Goal: Check status: Check status

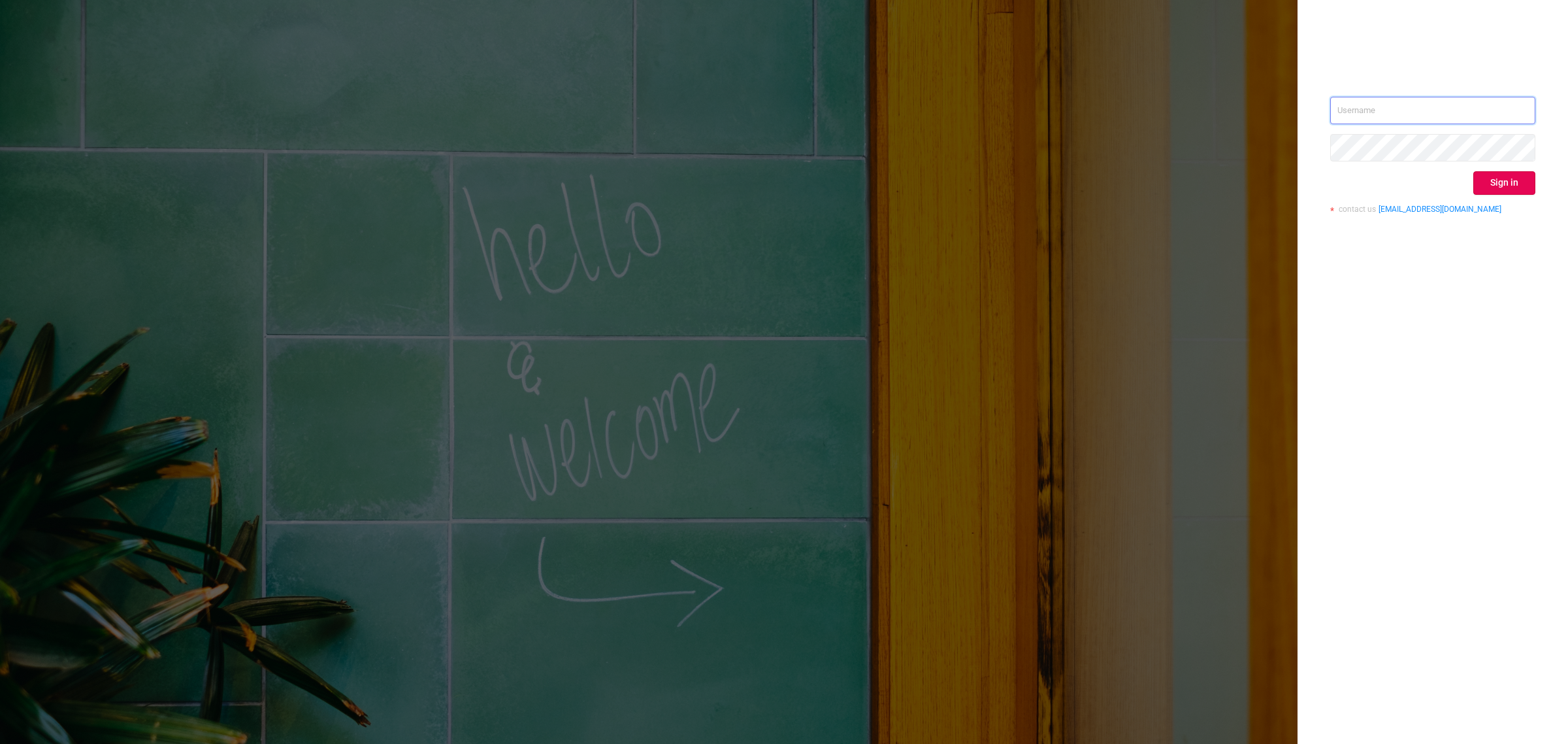
click at [1450, 113] on input "text" at bounding box center [1433, 111] width 205 height 27
type input "[EMAIL_ADDRESS][DOMAIN_NAME]"
click at [1529, 178] on button "Sign in" at bounding box center [1504, 183] width 62 height 24
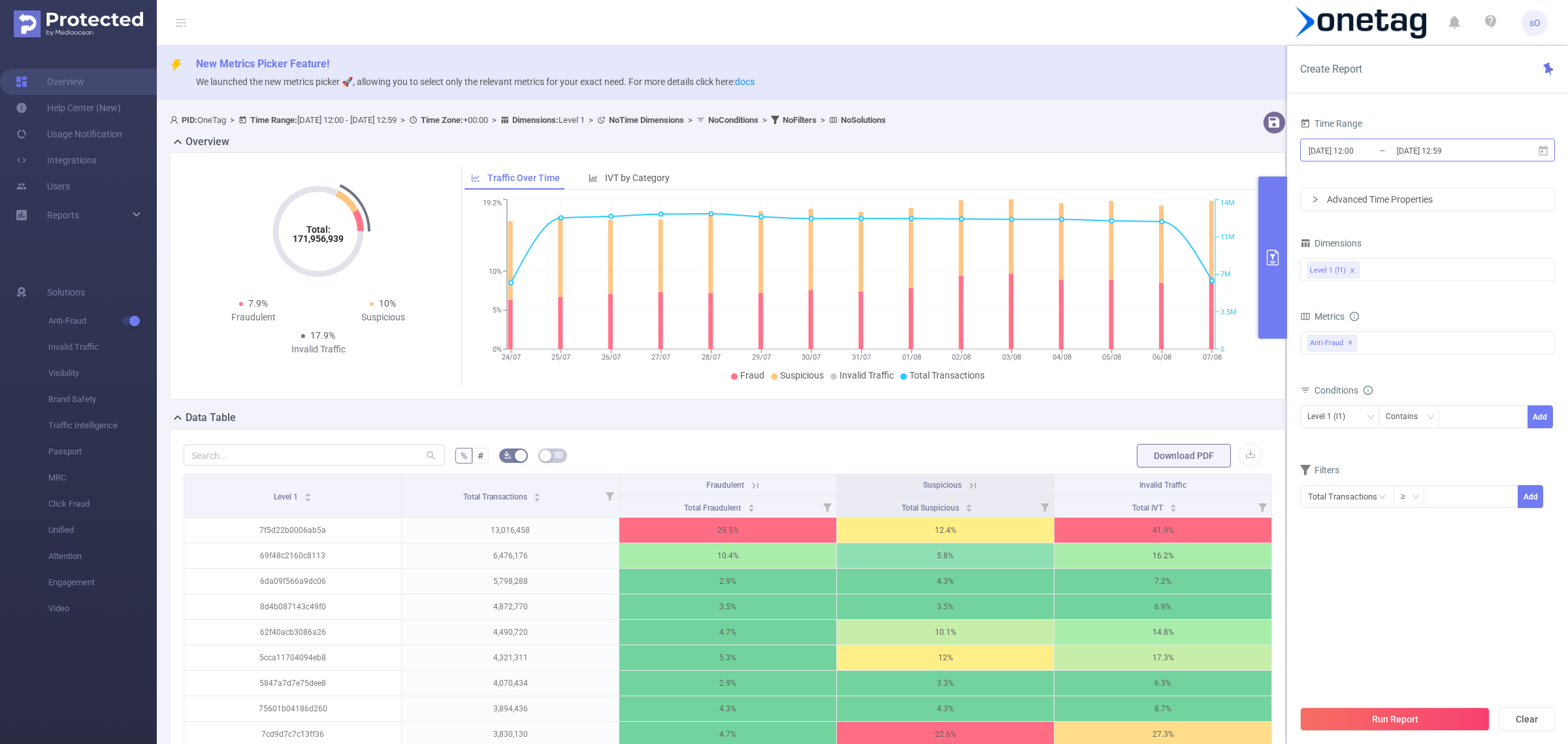
click at [1464, 144] on input "[DATE] 12:59" at bounding box center [1448, 150] width 106 height 17
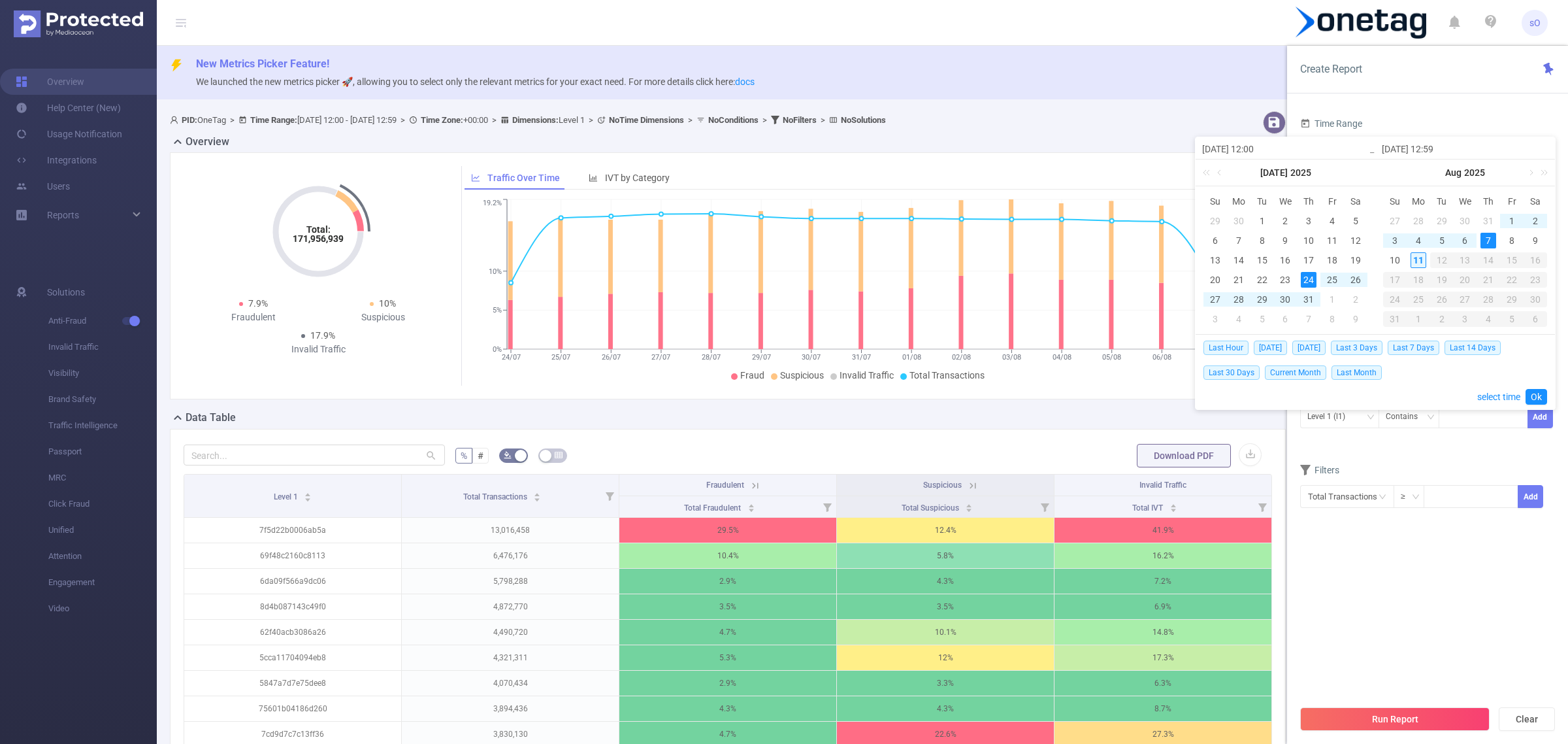
click at [1419, 265] on div "11" at bounding box center [1419, 260] width 16 height 16
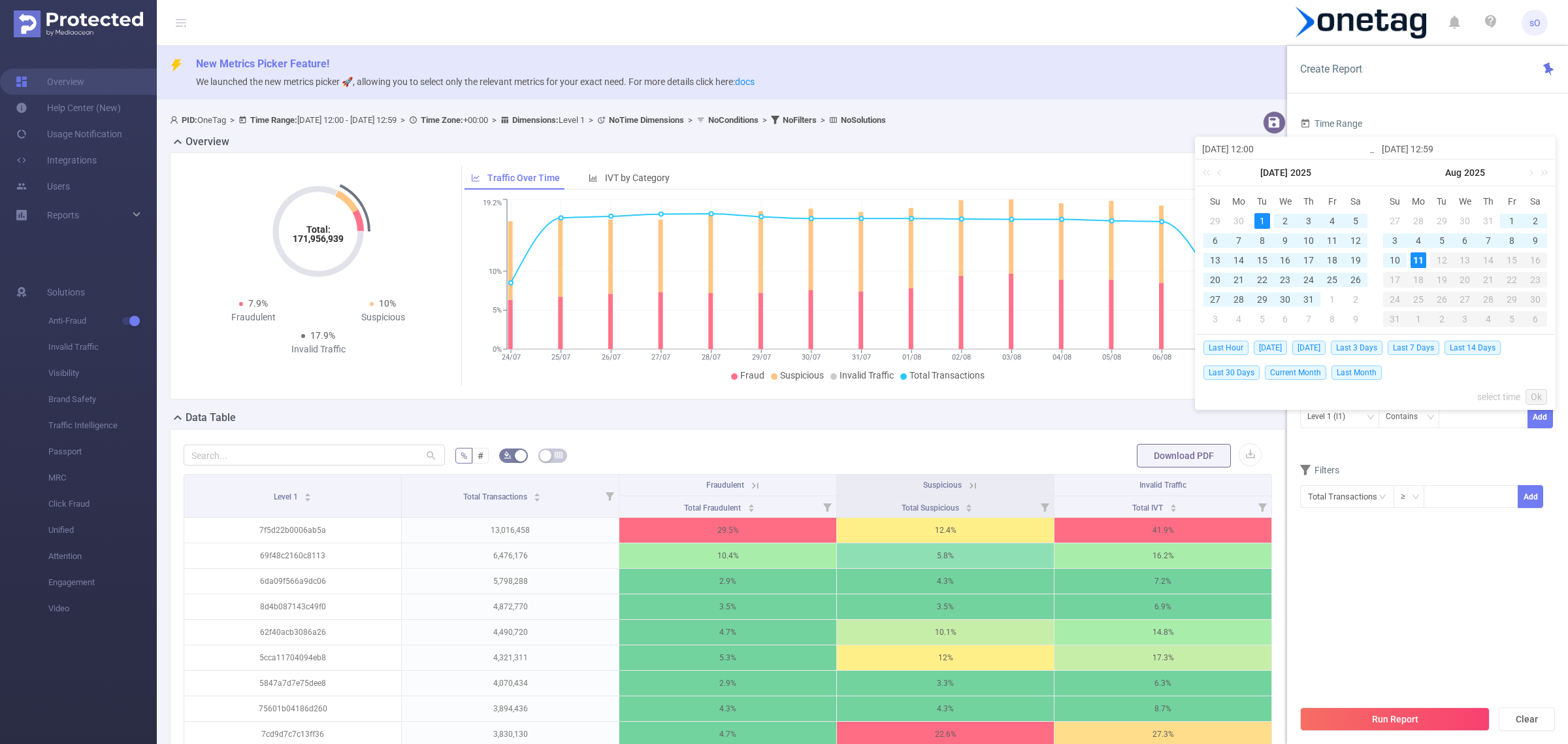
click at [1264, 223] on div "1" at bounding box center [1263, 221] width 16 height 16
type input "[DATE] 12:00"
type input "[DATE] 12:59"
type input "[DATE] 12:00"
type input "[DATE] 12:59"
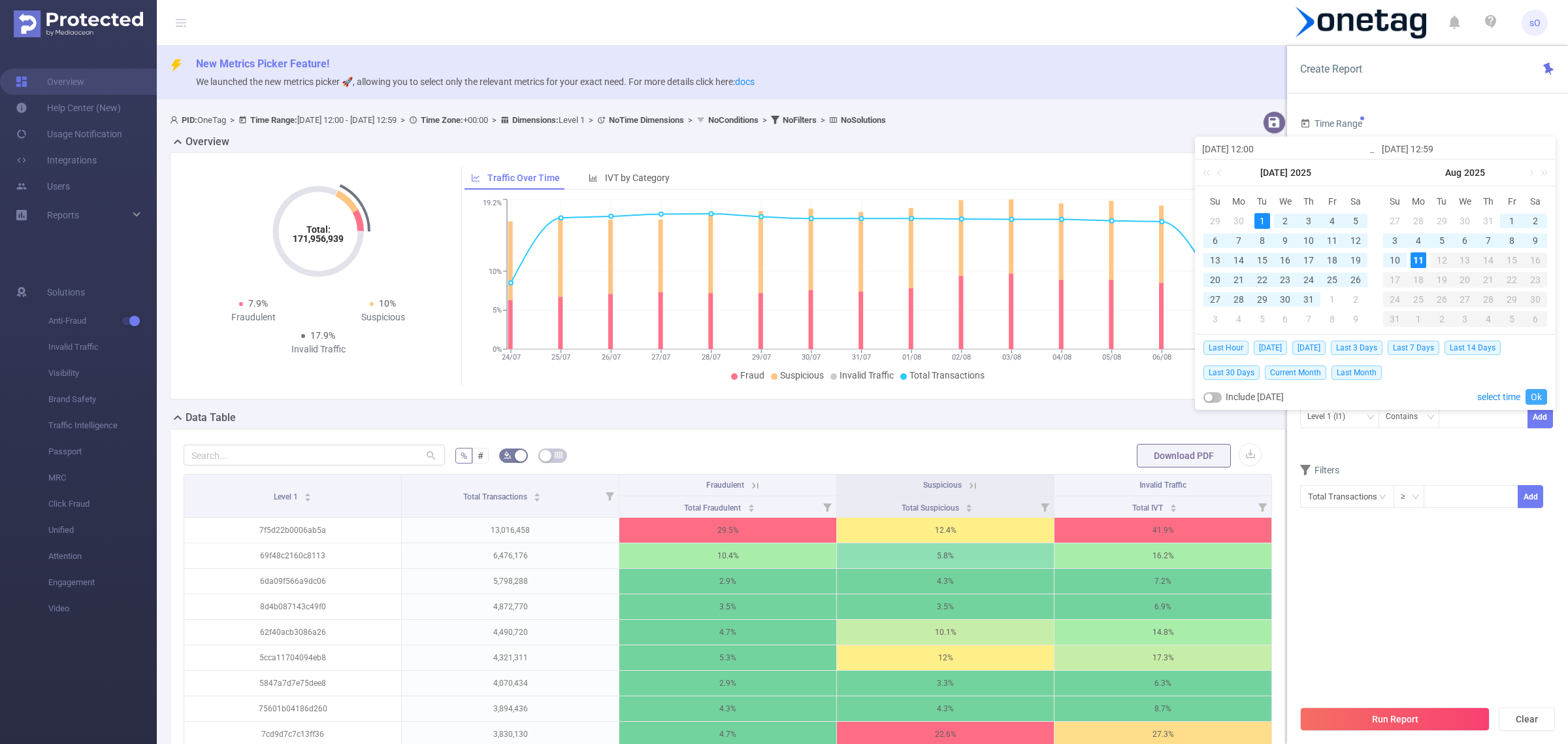
click at [1531, 396] on link "Ok" at bounding box center [1536, 397] width 22 height 16
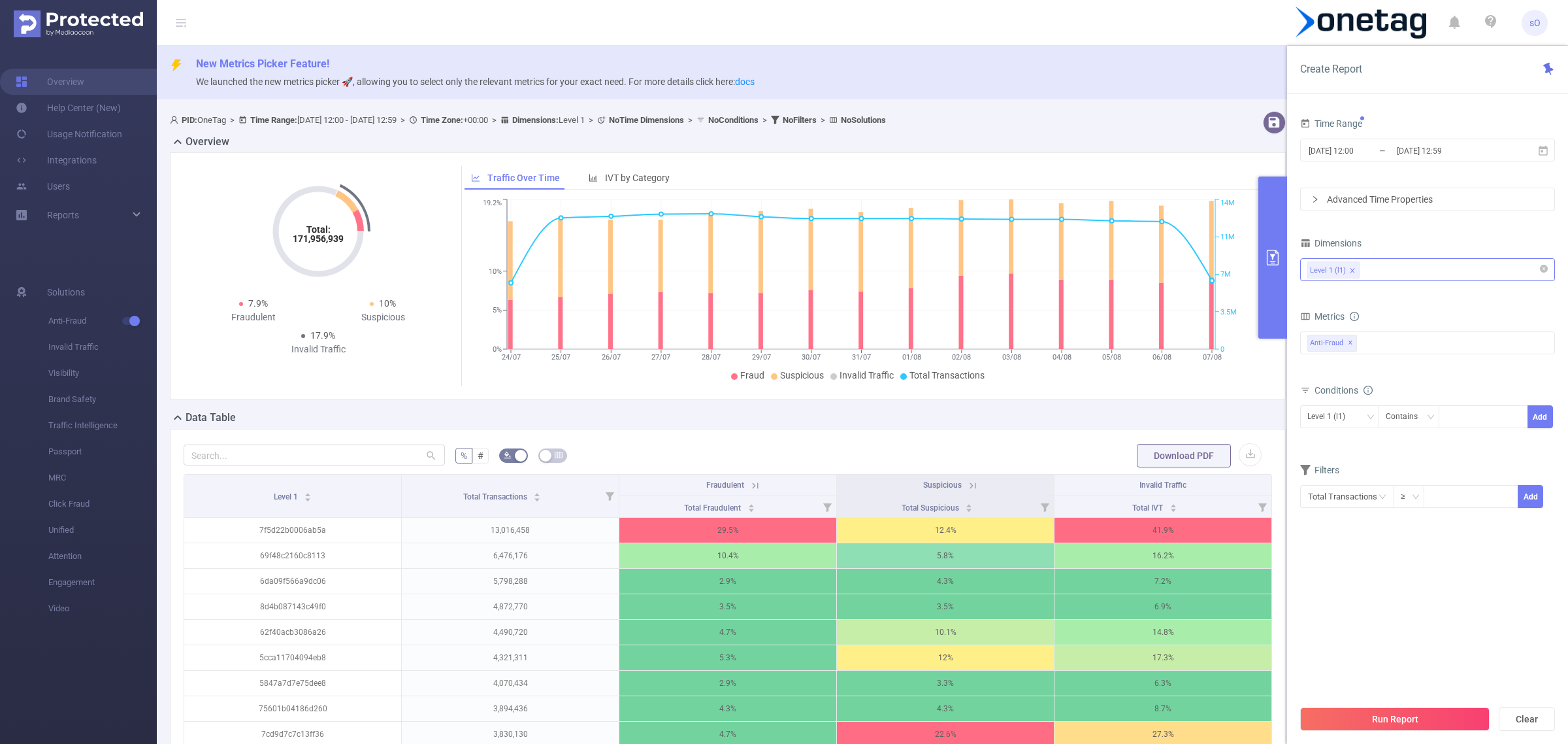
click at [1384, 265] on div "Level 1 (l1)" at bounding box center [1427, 269] width 240 height 22
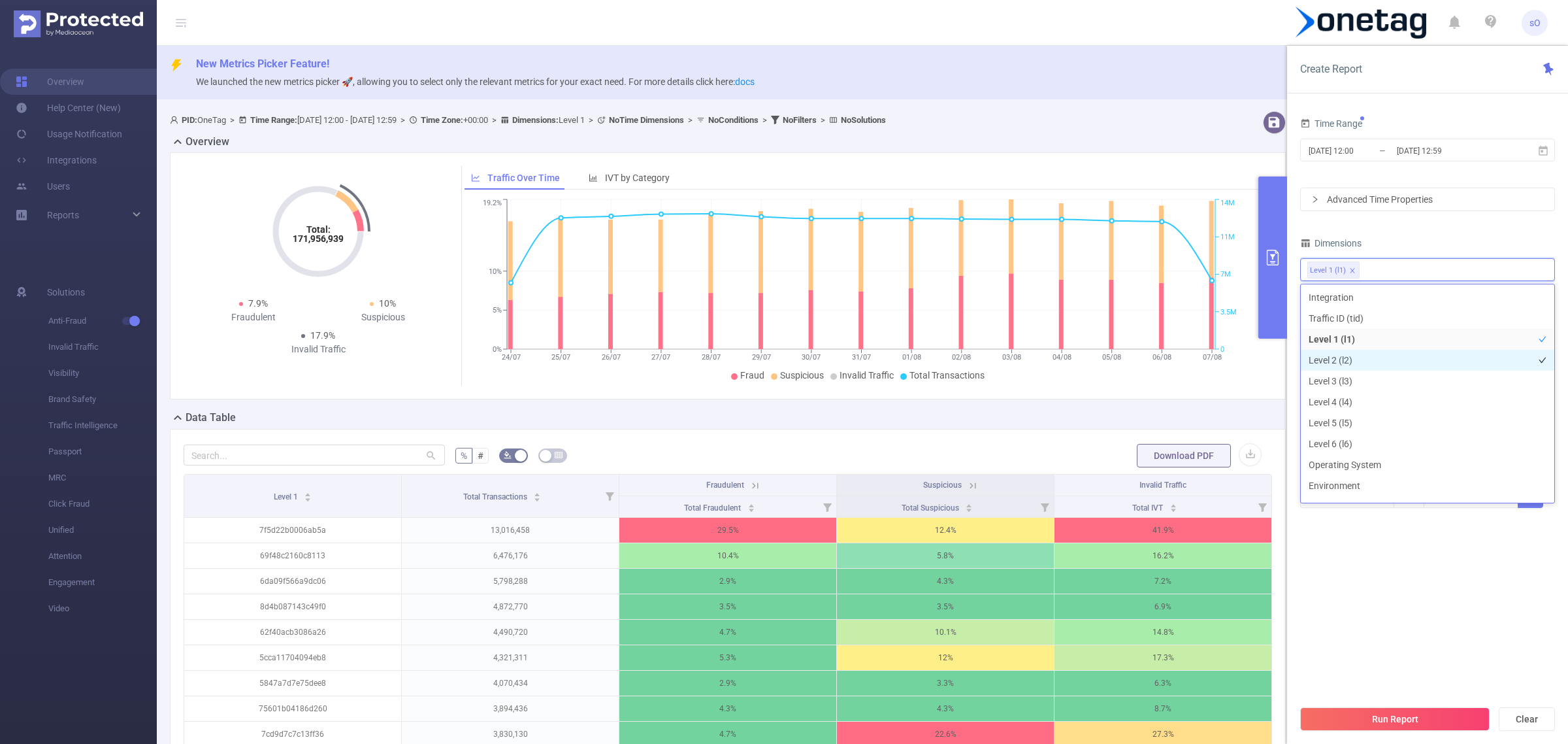
click at [1332, 367] on li "Level 2 (l2)" at bounding box center [1427, 360] width 253 height 21
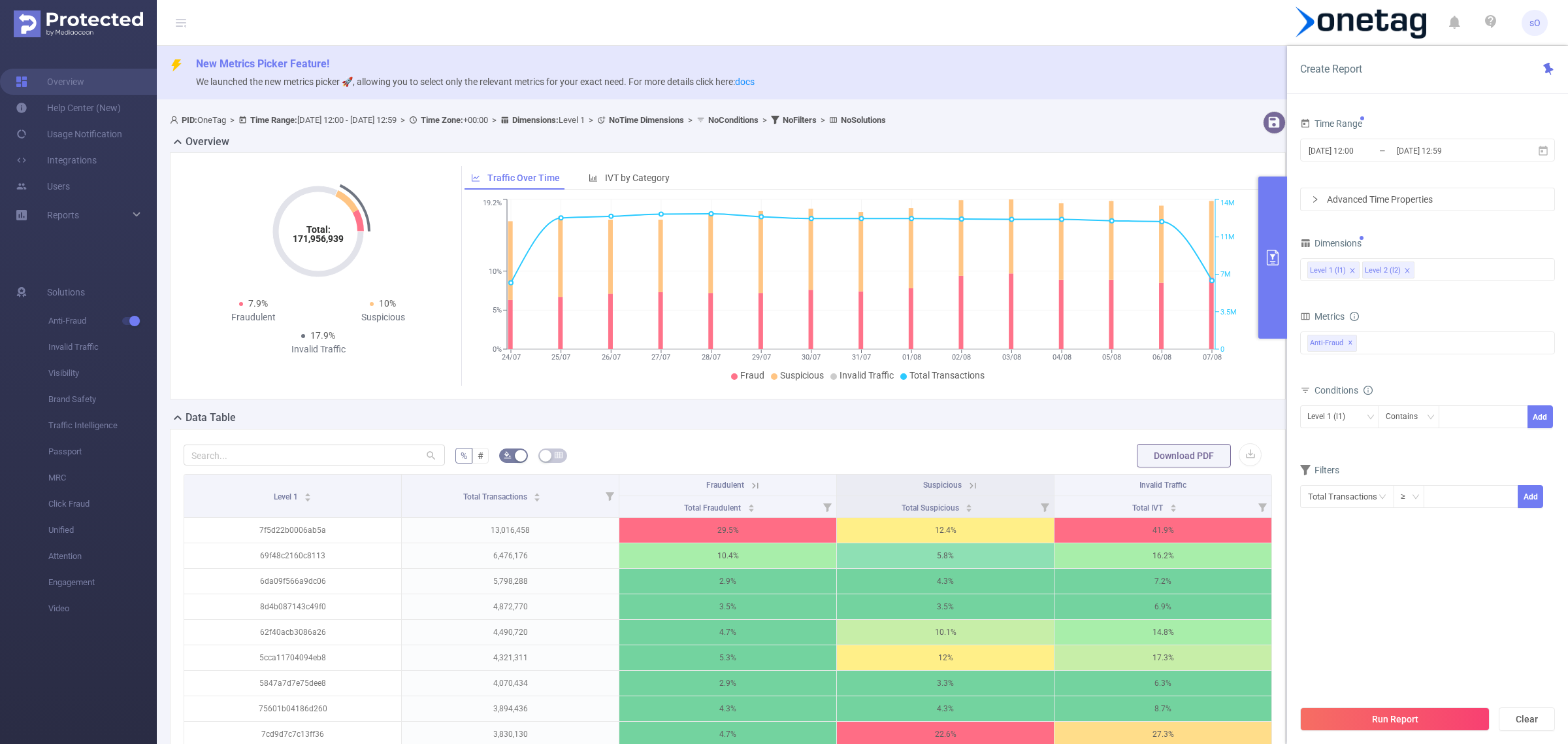
click at [1386, 566] on section "Time Range [DATE] 12:00 _ [DATE] 12:59 Advanced Time Properties Dimensions Leve…" at bounding box center [1427, 406] width 255 height 584
click at [1370, 720] on button "Run Report" at bounding box center [1395, 719] width 189 height 24
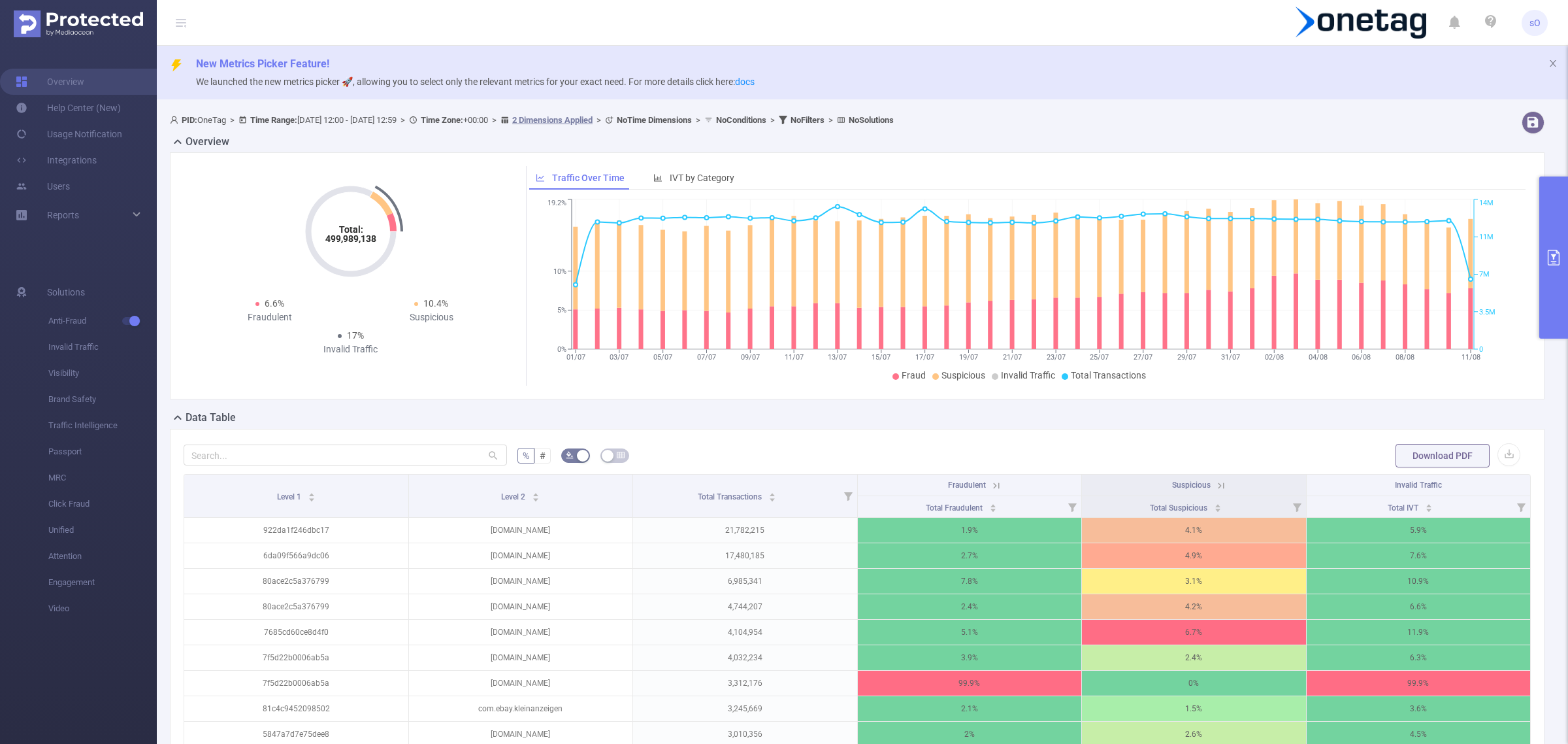
scroll to position [229, 0]
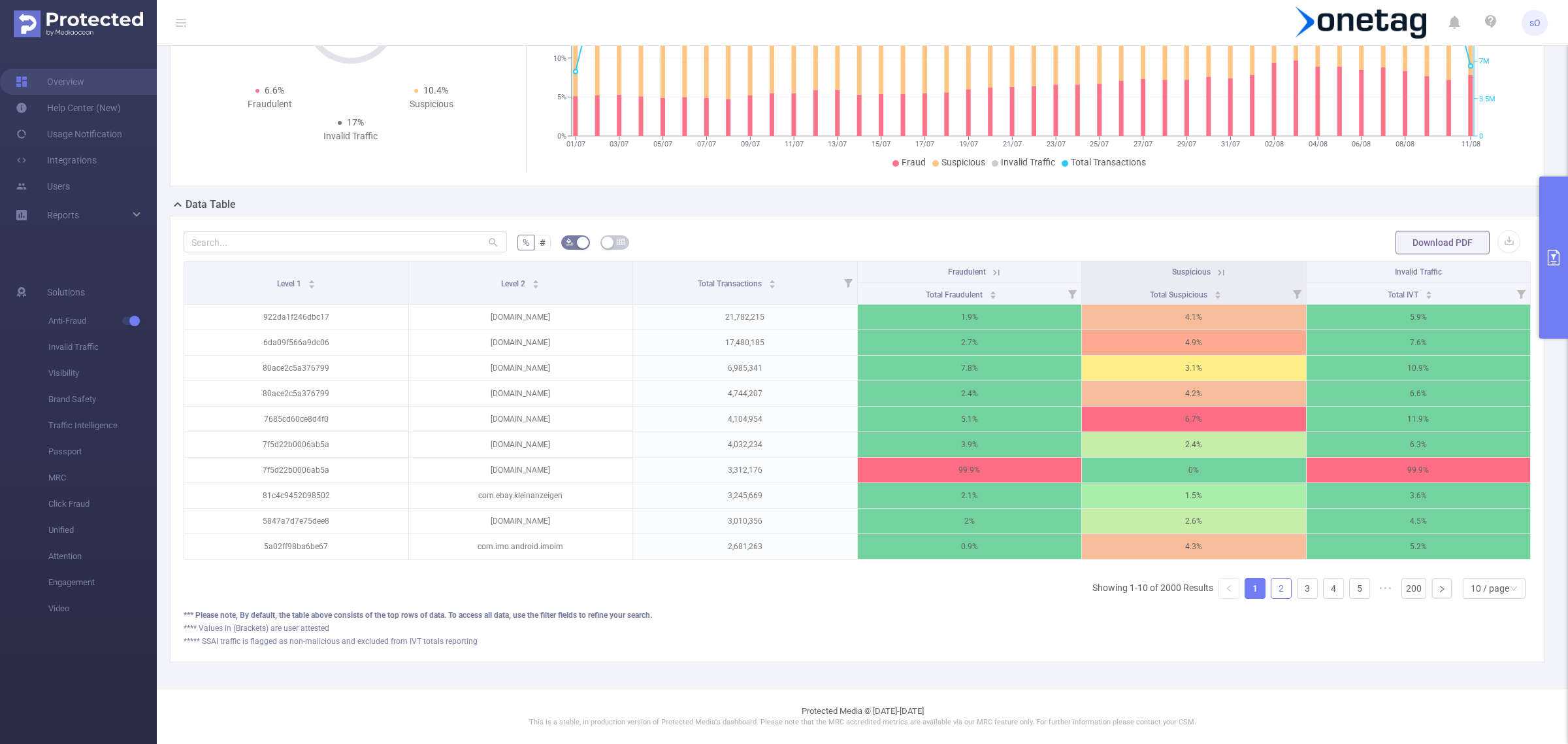
click at [1271, 585] on link "2" at bounding box center [1281, 588] width 19 height 20
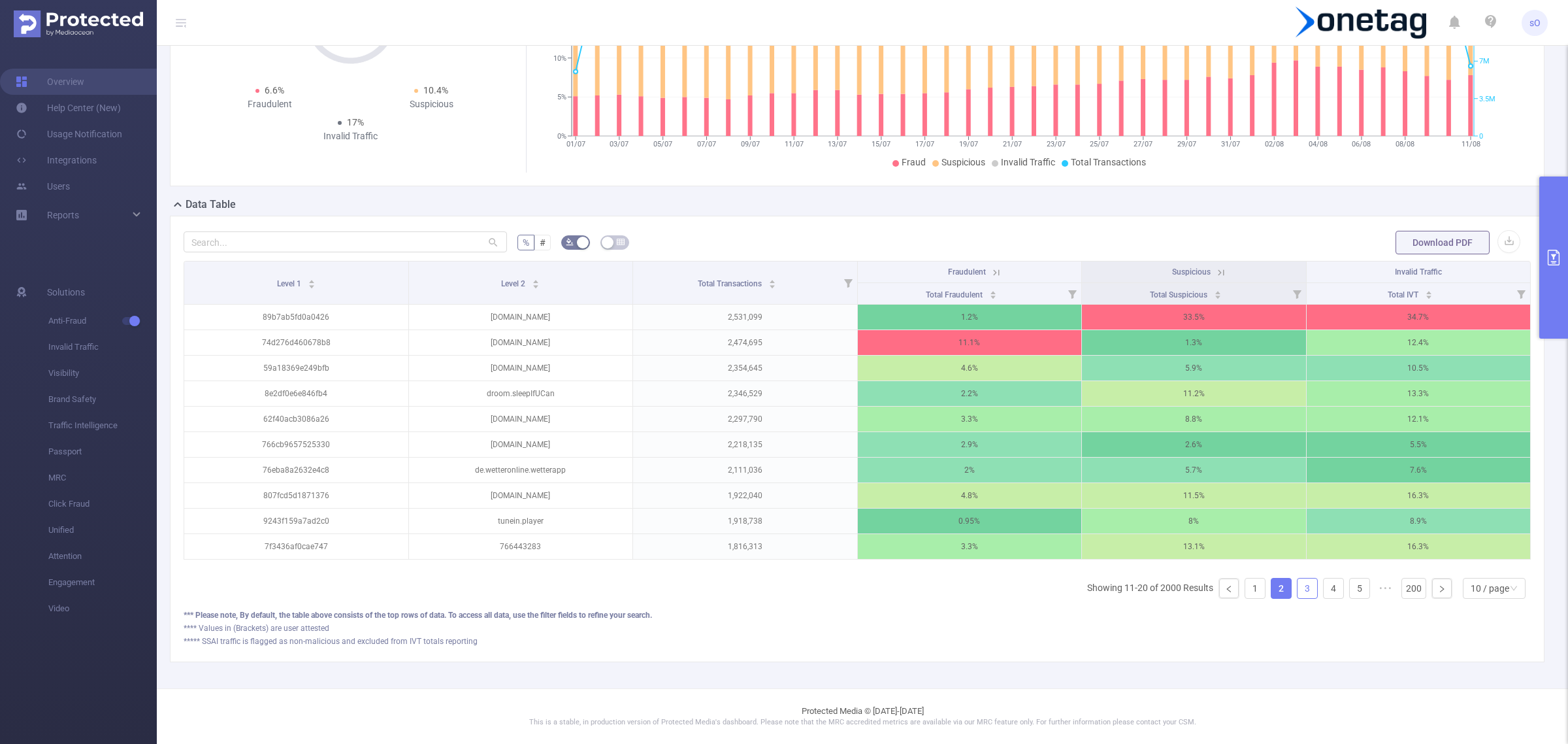
click at [1298, 587] on link "3" at bounding box center [1307, 588] width 19 height 20
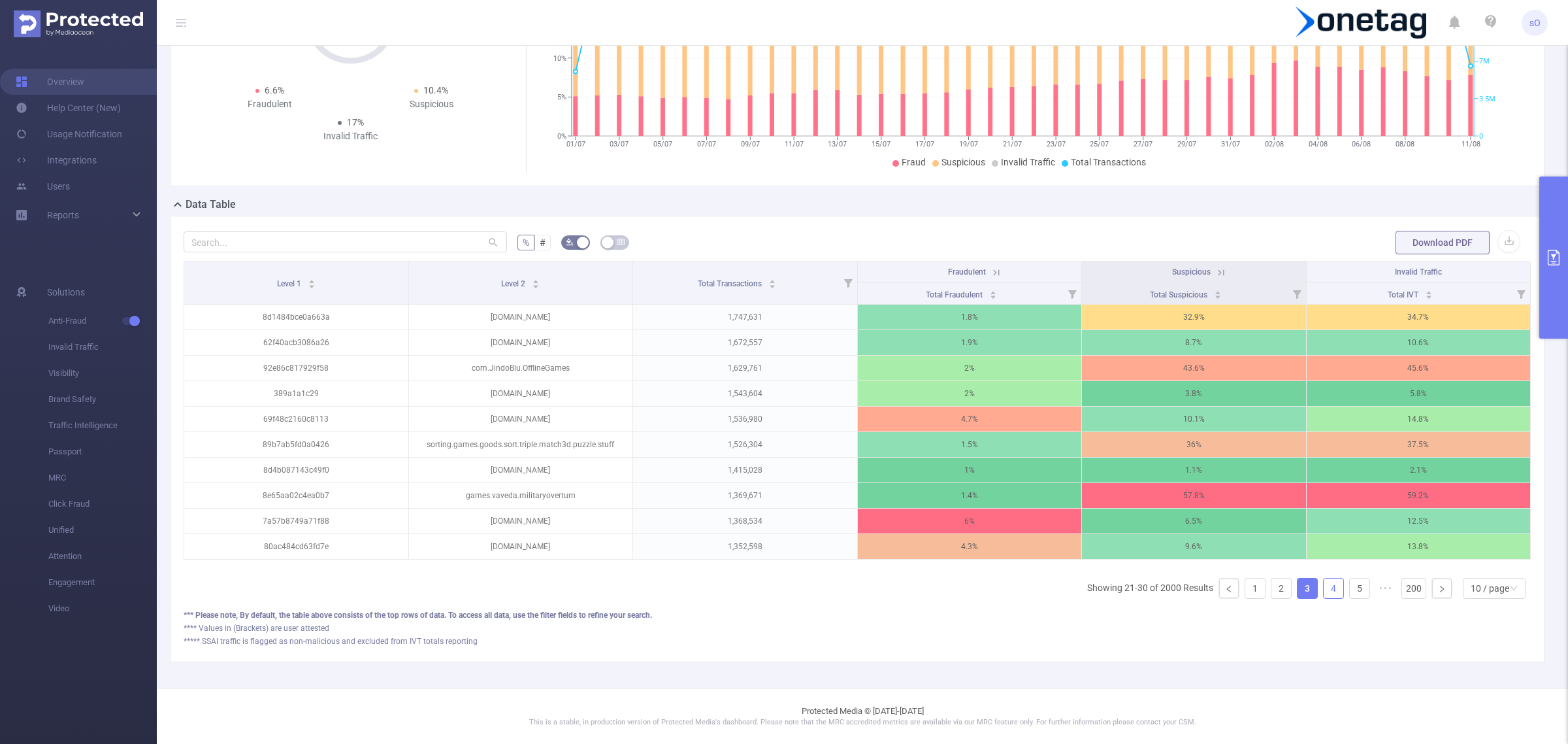
click at [1324, 586] on link "4" at bounding box center [1333, 588] width 19 height 20
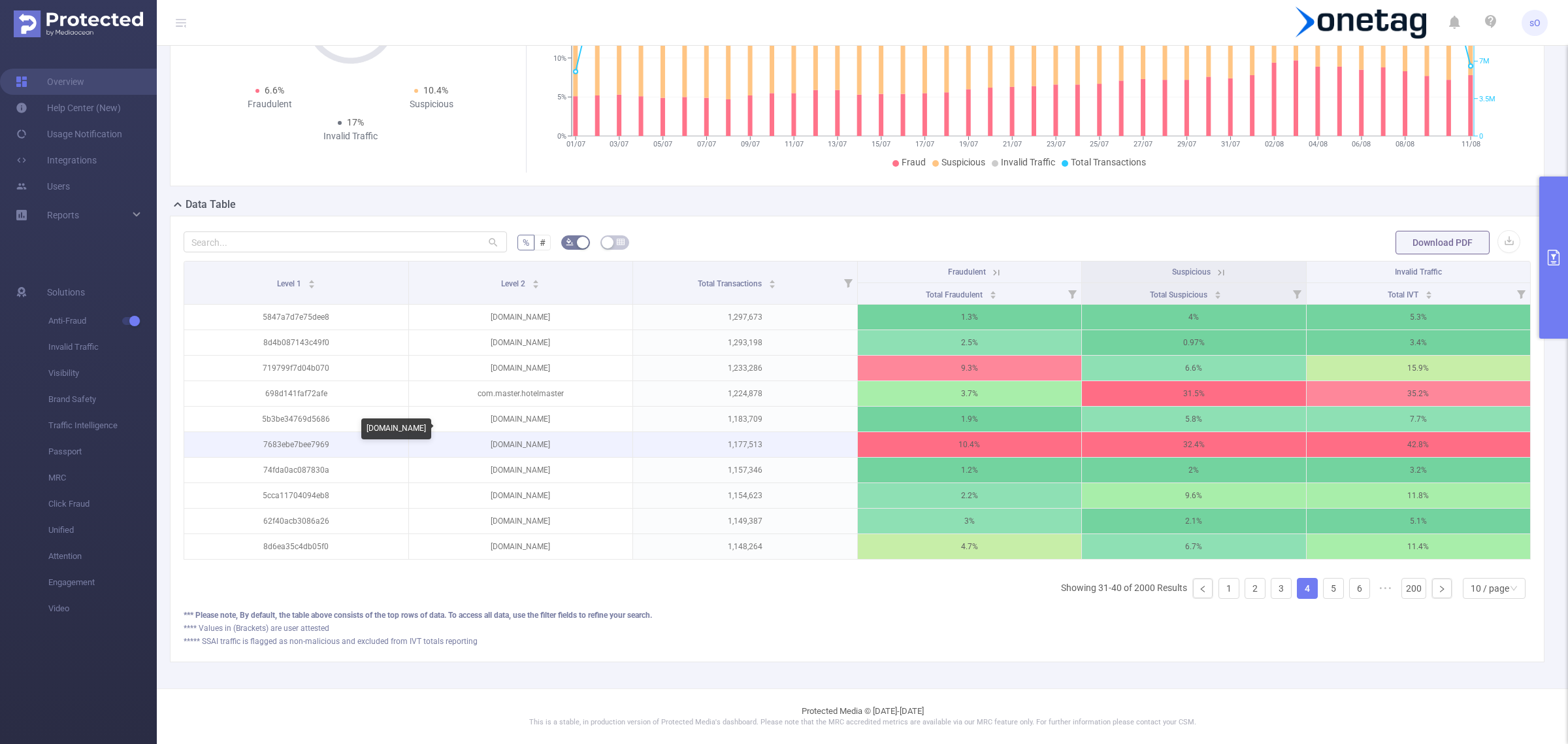
click at [516, 432] on p "[DOMAIN_NAME]" at bounding box center [521, 444] width 224 height 25
copy p "[DOMAIN_NAME]"
click at [286, 432] on p "7683ebe7bee7969" at bounding box center [296, 444] width 224 height 25
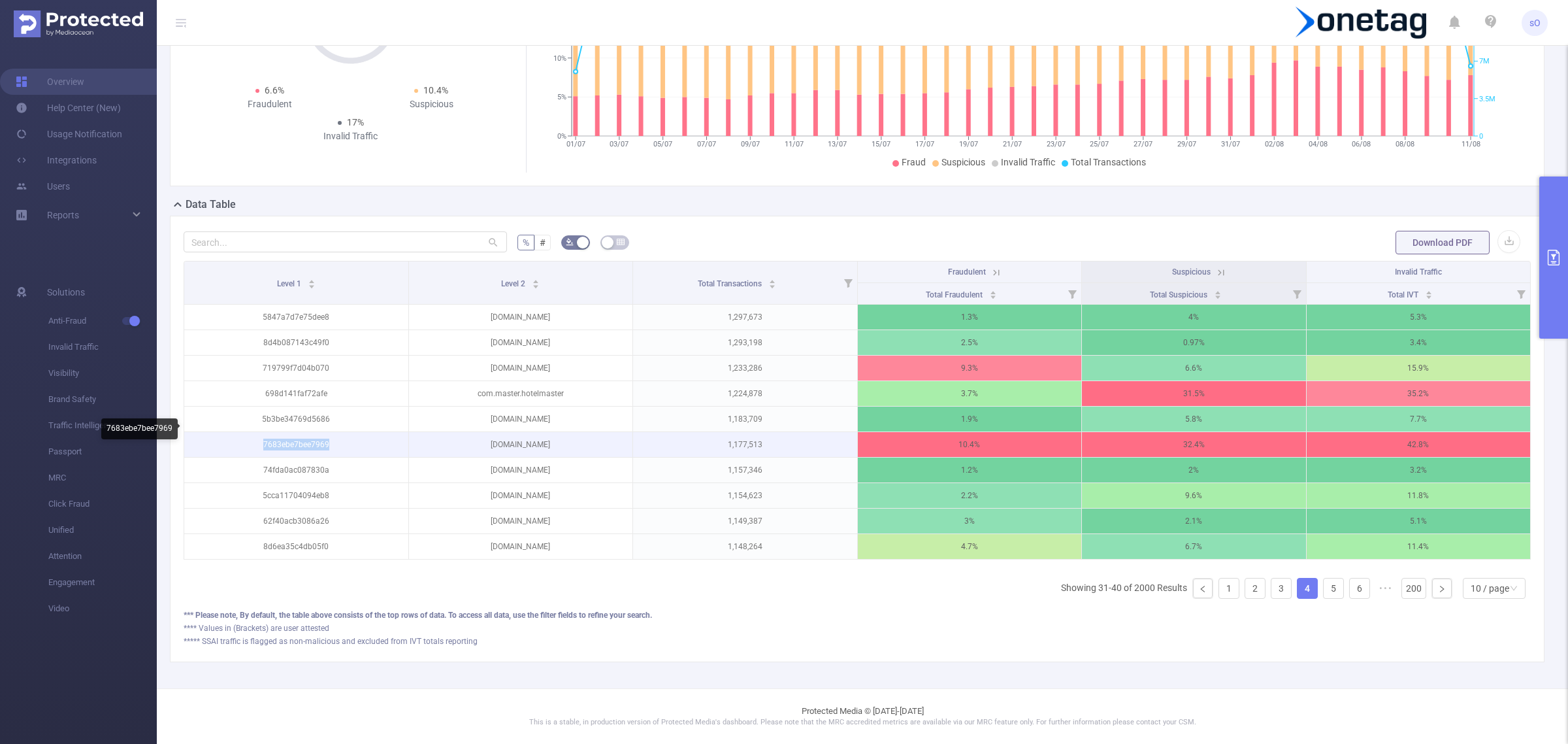
click at [286, 432] on p "7683ebe7bee7969" at bounding box center [296, 444] width 224 height 25
copy p "7683ebe7bee7969"
click at [1327, 589] on link "5" at bounding box center [1333, 588] width 19 height 20
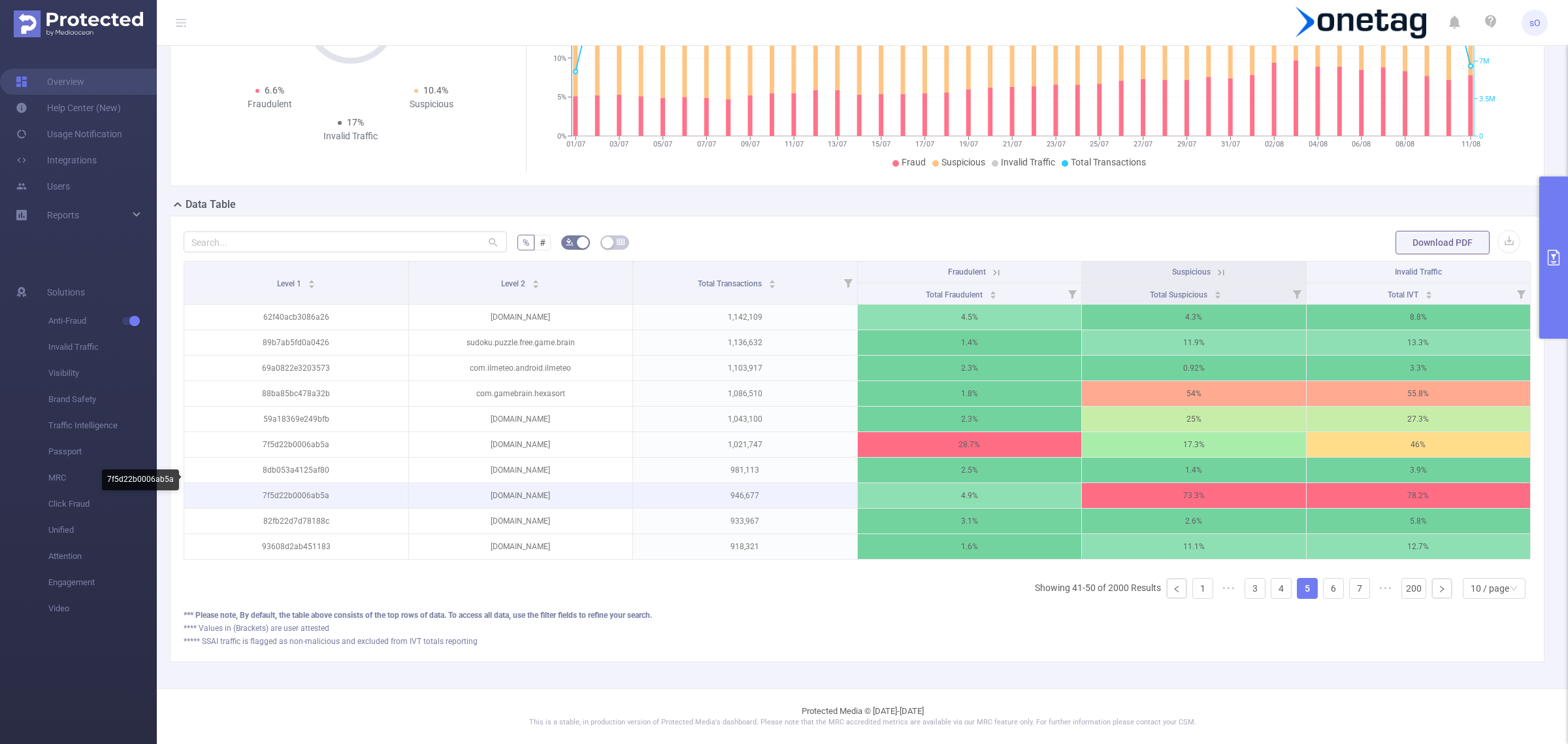
click at [297, 483] on p "7f5d22b0006ab5a" at bounding box center [296, 496] width 224 height 25
copy p "7f5d22b0006ab5a"
